Goal: Complete application form

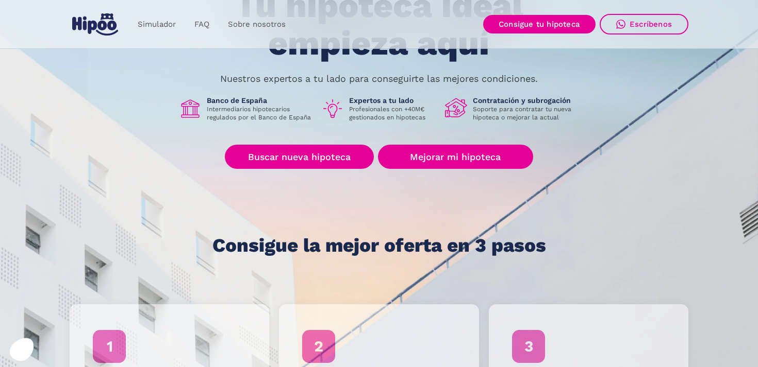
scroll to position [111, 0]
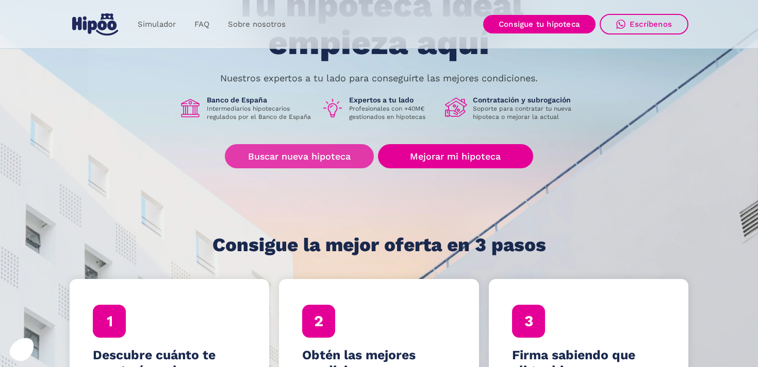
click at [300, 156] on link "Buscar nueva hipoteca" at bounding box center [299, 156] width 149 height 24
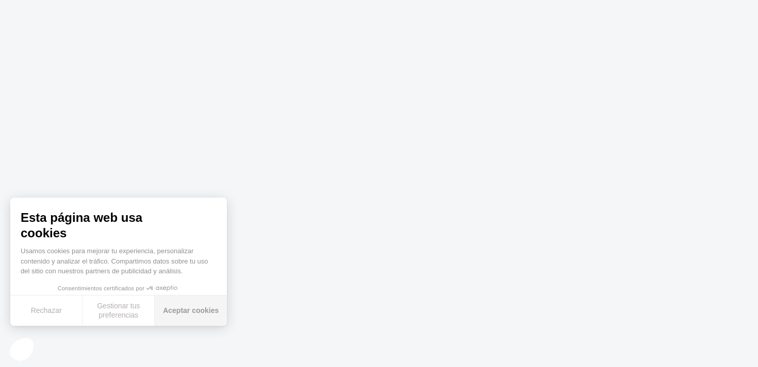
click at [177, 312] on button "Aceptar cookies" at bounding box center [191, 311] width 72 height 30
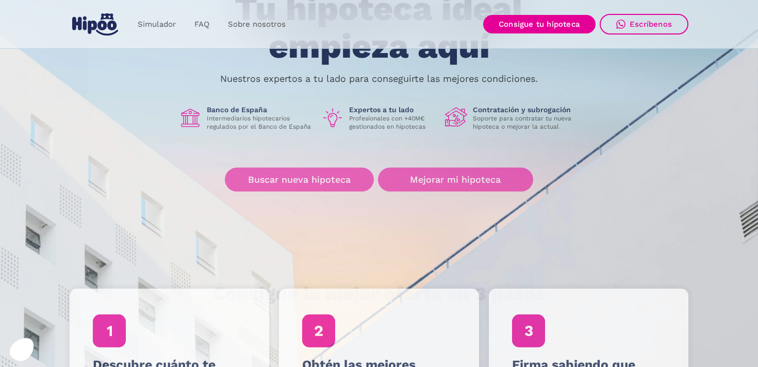
scroll to position [111, 0]
